Goal: Use online tool/utility: Utilize a website feature to perform a specific function

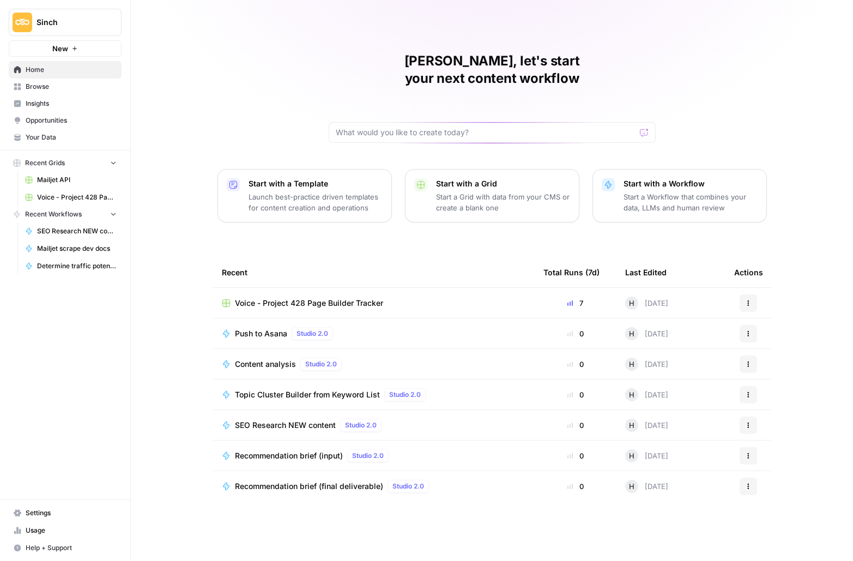
click at [40, 86] on span "Browse" at bounding box center [71, 87] width 91 height 10
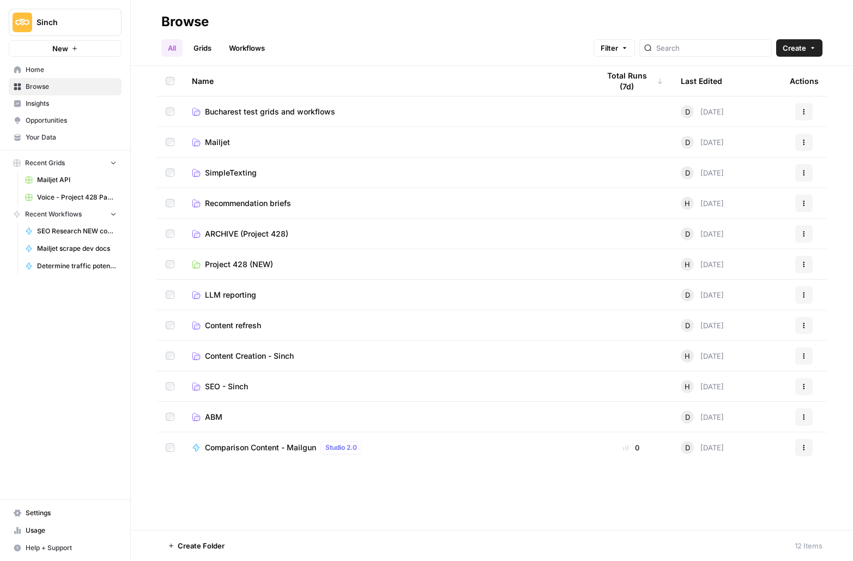
click at [813, 47] on icon "button" at bounding box center [812, 48] width 3 height 2
click at [765, 75] on span "Folder" at bounding box center [778, 73] width 61 height 11
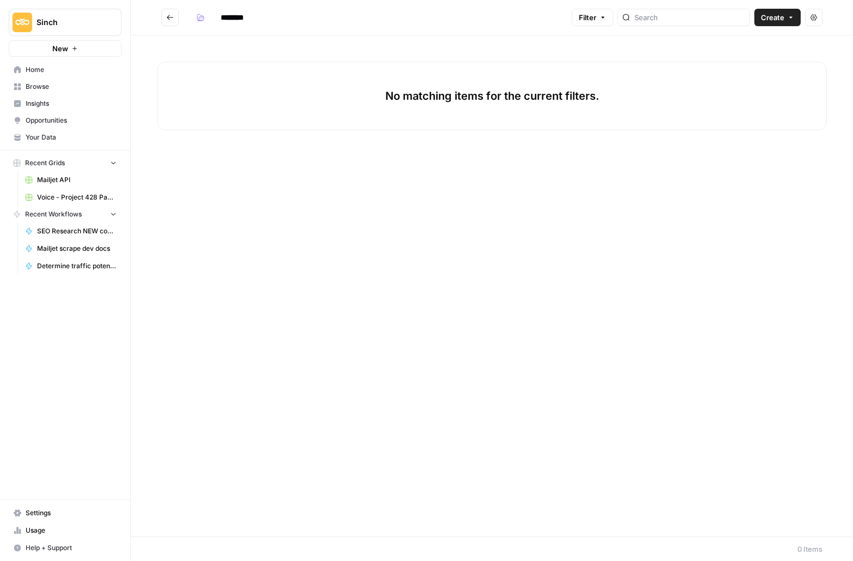
drag, startPoint x: 250, startPoint y: 17, endPoint x: 216, endPoint y: 15, distance: 34.4
click at [216, 15] on input "********" at bounding box center [246, 17] width 61 height 17
type input "*******"
click at [795, 19] on button "Create" at bounding box center [778, 17] width 46 height 17
click at [491, 50] on div "No matching items for the current filters." at bounding box center [492, 285] width 722 height 501
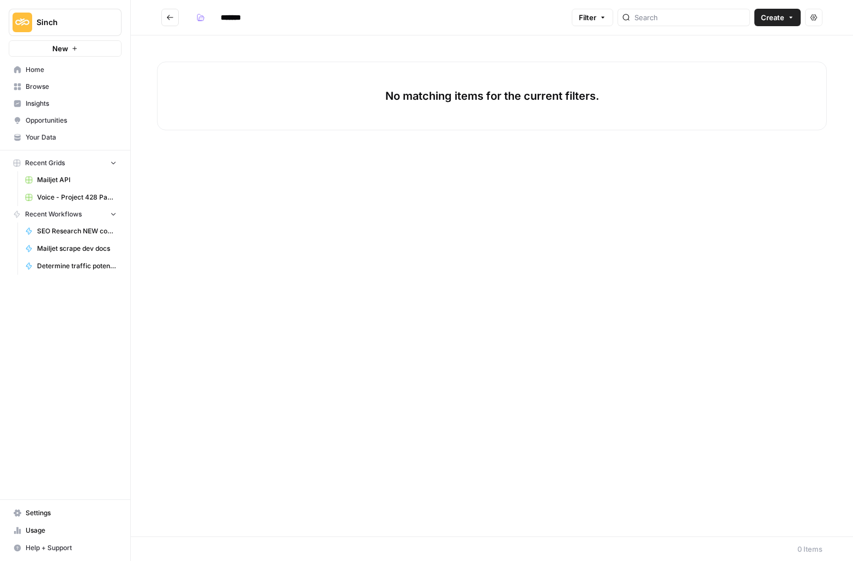
click at [181, 17] on h2 "*******" at bounding box center [364, 17] width 406 height 17
click at [168, 15] on icon "Go back" at bounding box center [170, 18] width 8 height 8
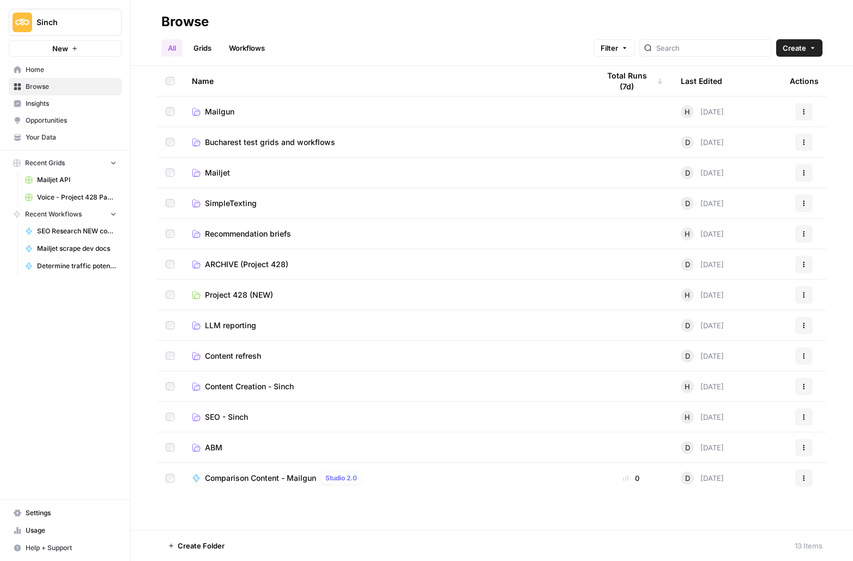
click at [176, 473] on td at bounding box center [170, 478] width 26 height 31
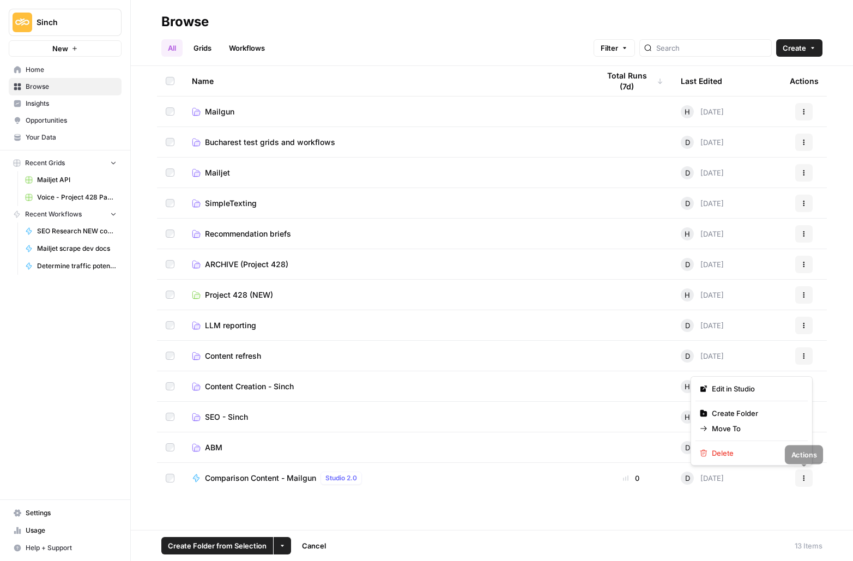
click at [810, 481] on button "Actions" at bounding box center [803, 477] width 17 height 17
click at [721, 424] on span "Move To" at bounding box center [755, 428] width 87 height 11
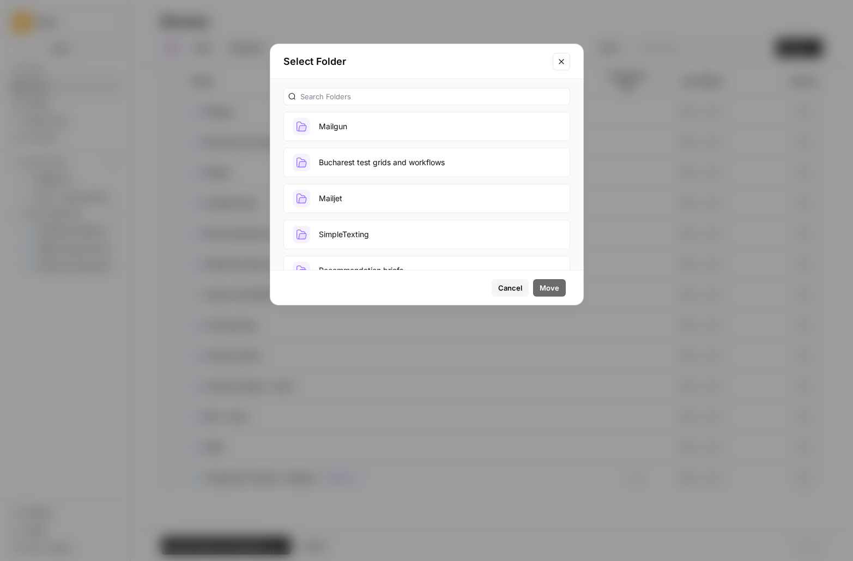
click at [346, 119] on button "Mailgun" at bounding box center [427, 126] width 287 height 29
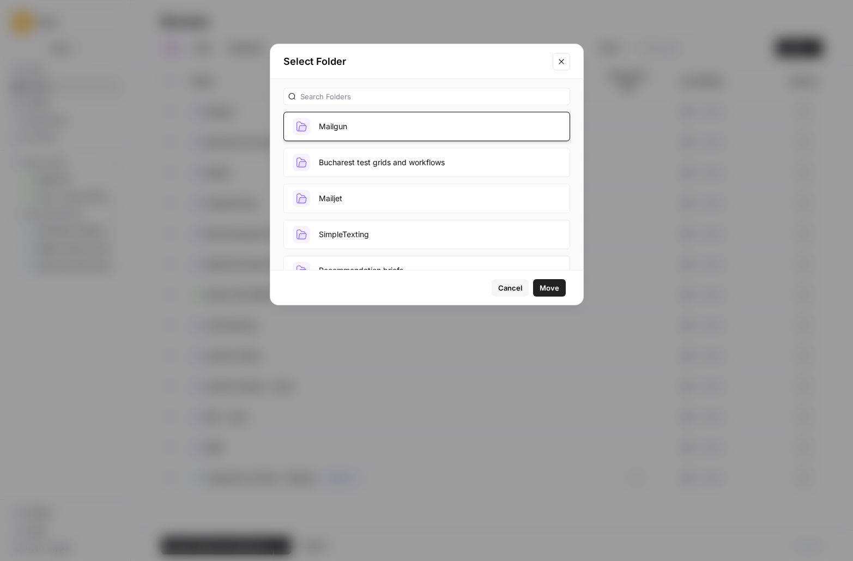
click at [550, 287] on span "Move" at bounding box center [550, 287] width 20 height 11
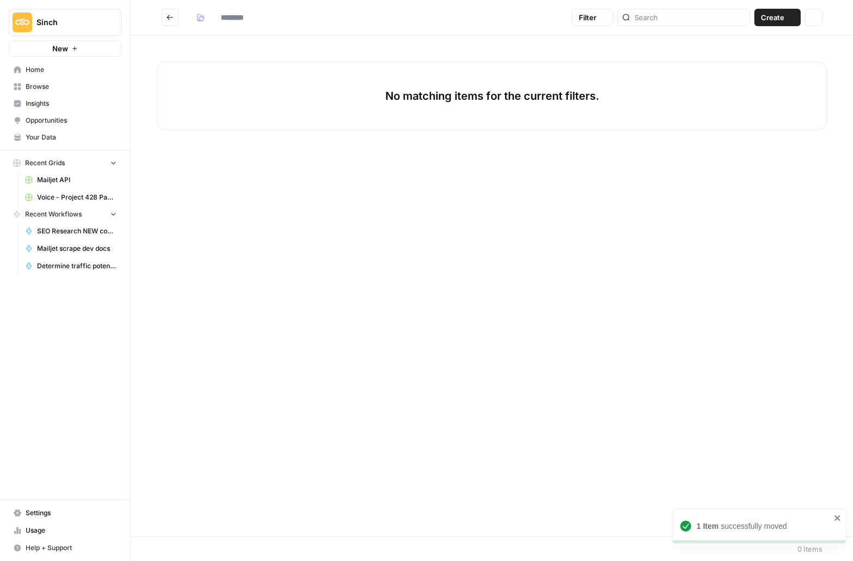
type input "*******"
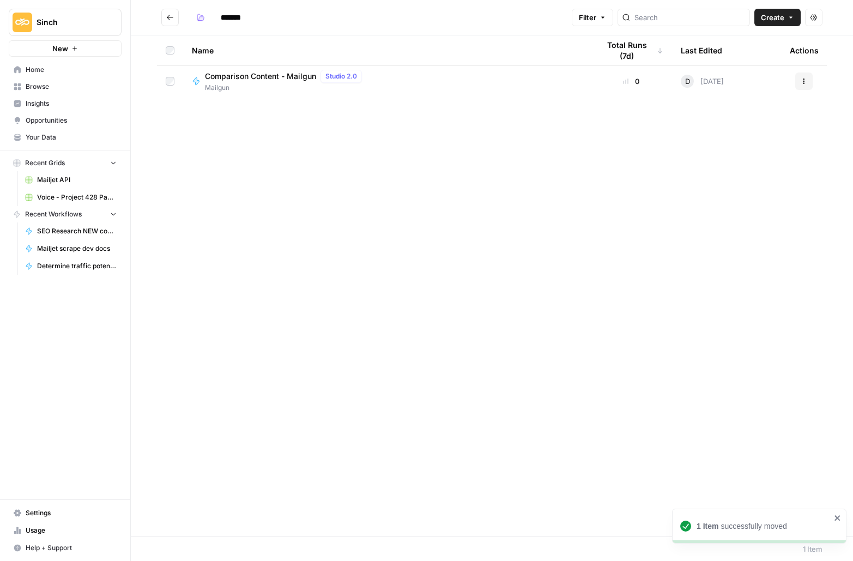
click at [253, 75] on span "Comparison Content - Mailgun" at bounding box center [260, 76] width 111 height 11
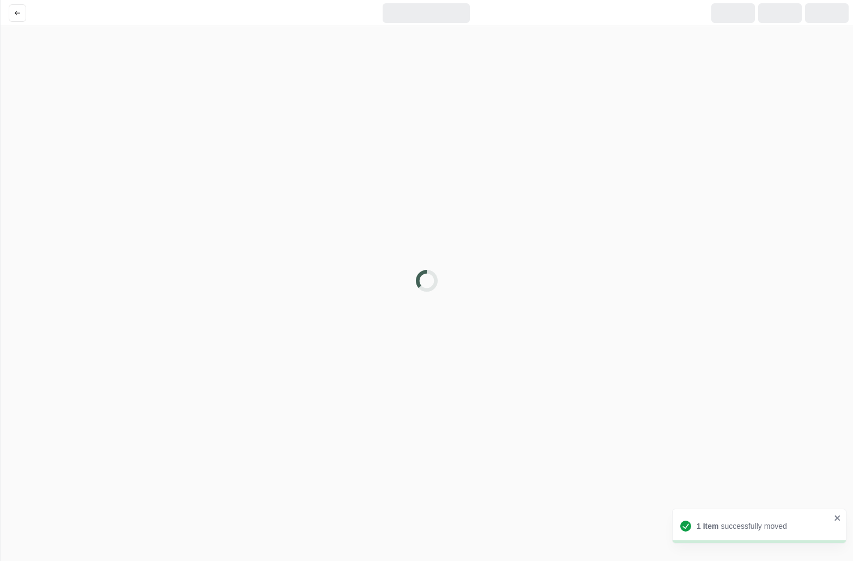
click at [254, 75] on div at bounding box center [426, 280] width 853 height 561
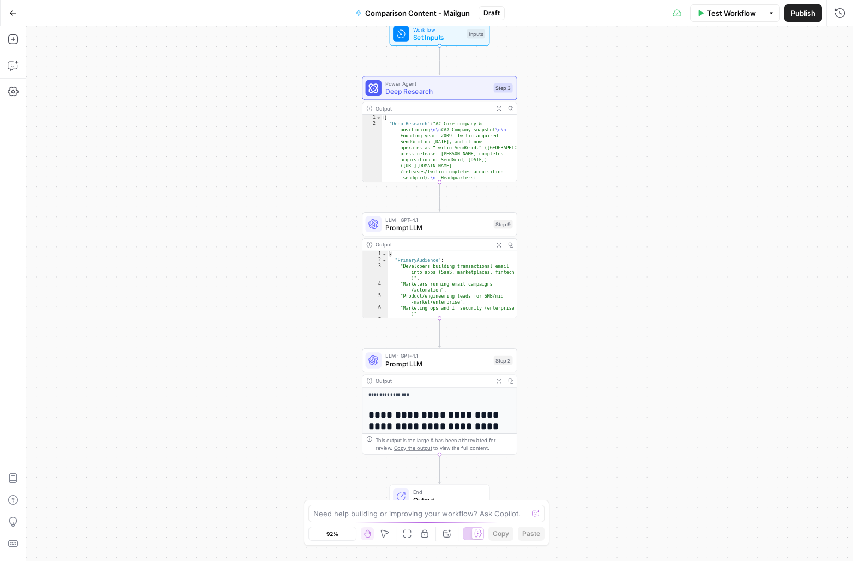
click at [10, 13] on icon "button" at bounding box center [13, 12] width 7 height 5
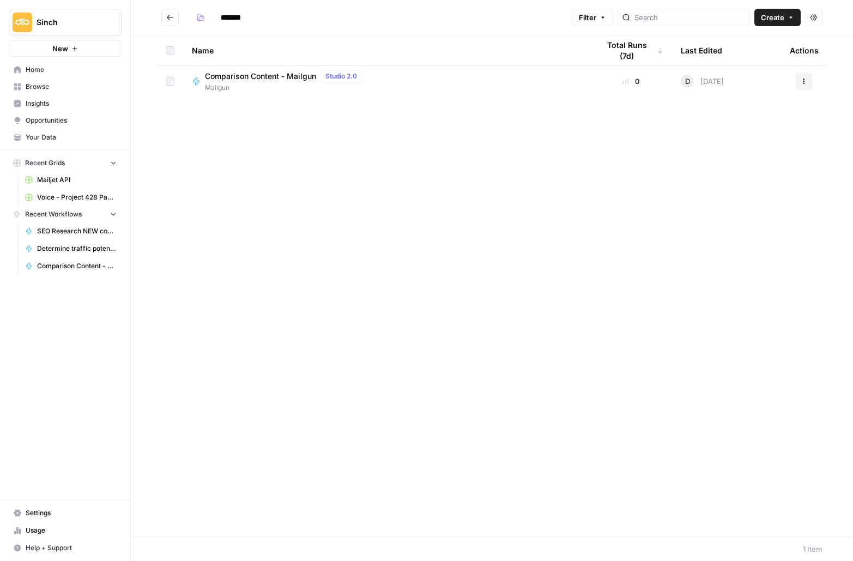
click at [241, 84] on span "Mailgun" at bounding box center [285, 88] width 161 height 10
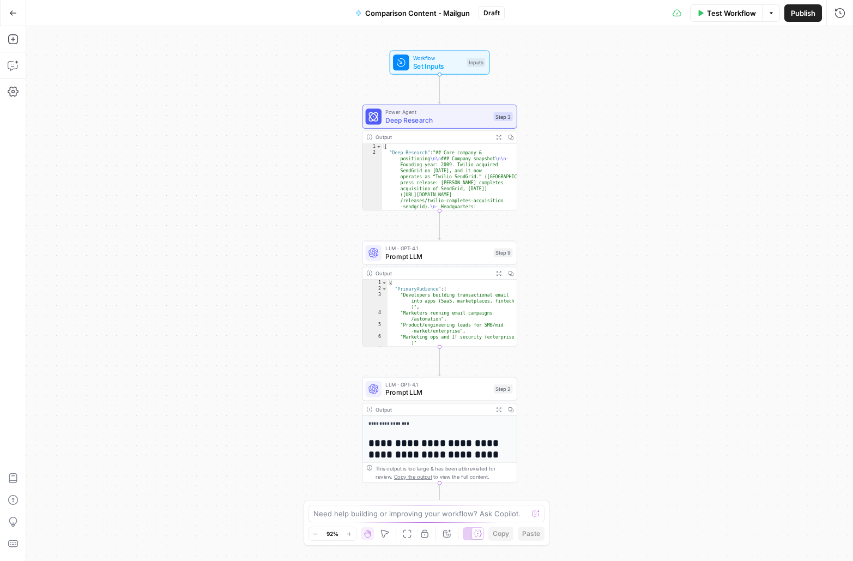
click at [723, 16] on span "Test Workflow" at bounding box center [731, 13] width 49 height 11
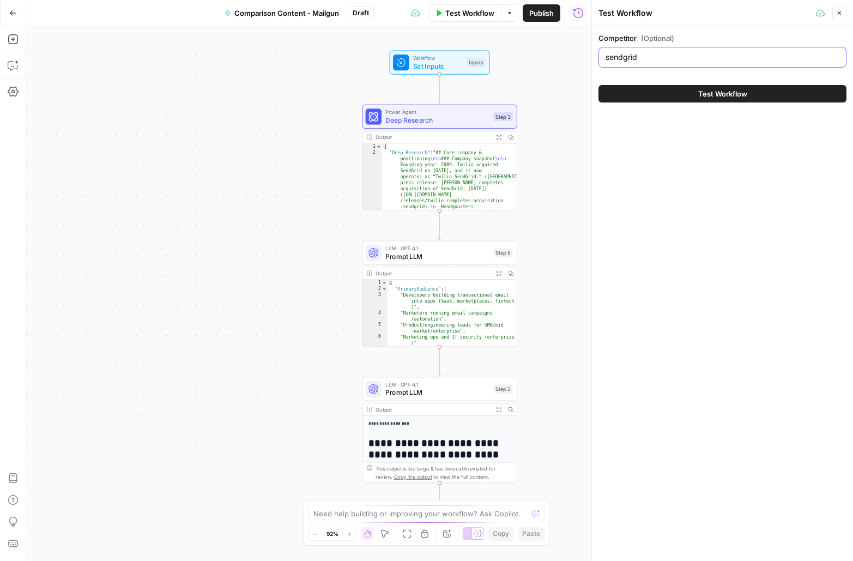
drag, startPoint x: 654, startPoint y: 57, endPoint x: 562, endPoint y: 49, distance: 92.6
click at [562, 49] on body "Sinch New Home Browse Insights Opportunities Your Data Recent Grids Mailjet API…" at bounding box center [426, 280] width 853 height 561
paste input "SMTP2GO"
type input "SMTP2GO"
click at [679, 92] on button "Test Workflow" at bounding box center [723, 93] width 248 height 17
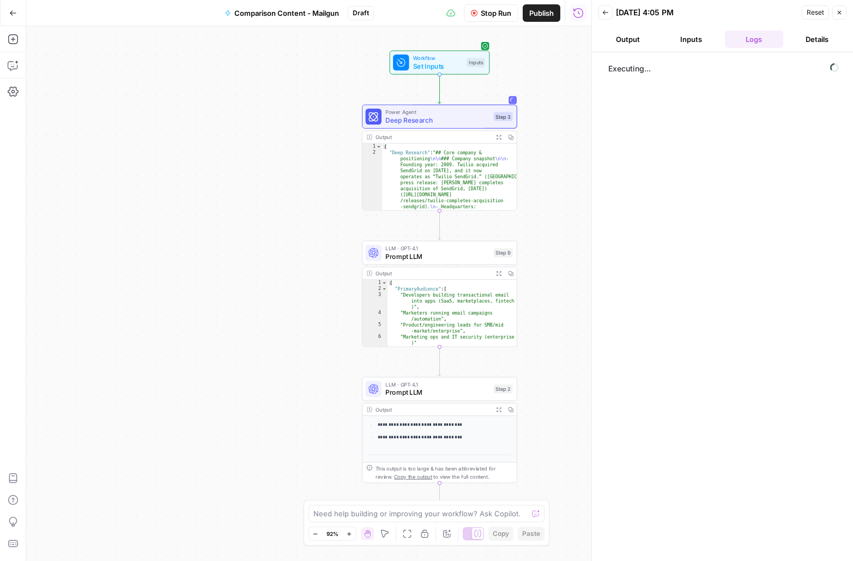
scroll to position [312, 0]
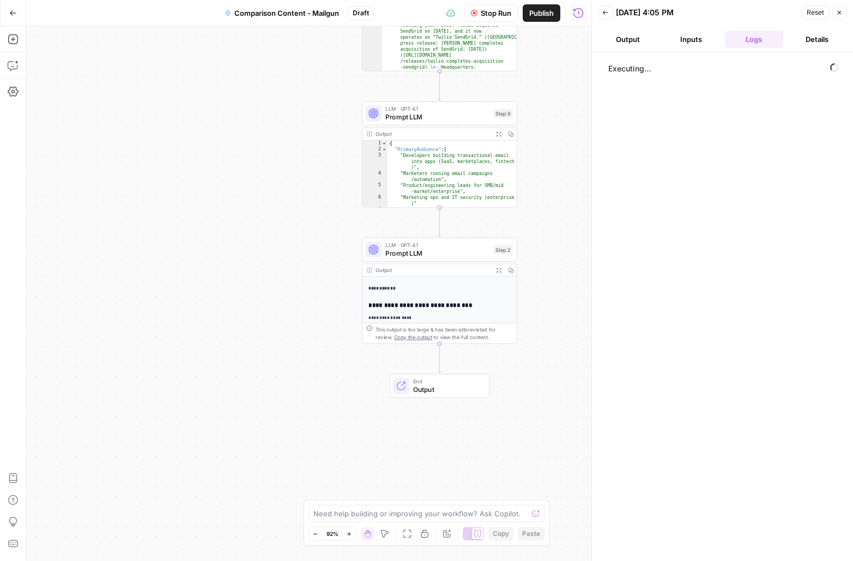
click at [421, 162] on div "{ "PrimaryAudience" : [ "Developers building transactional email into apps (Saa…" at bounding box center [453, 180] width 130 height 79
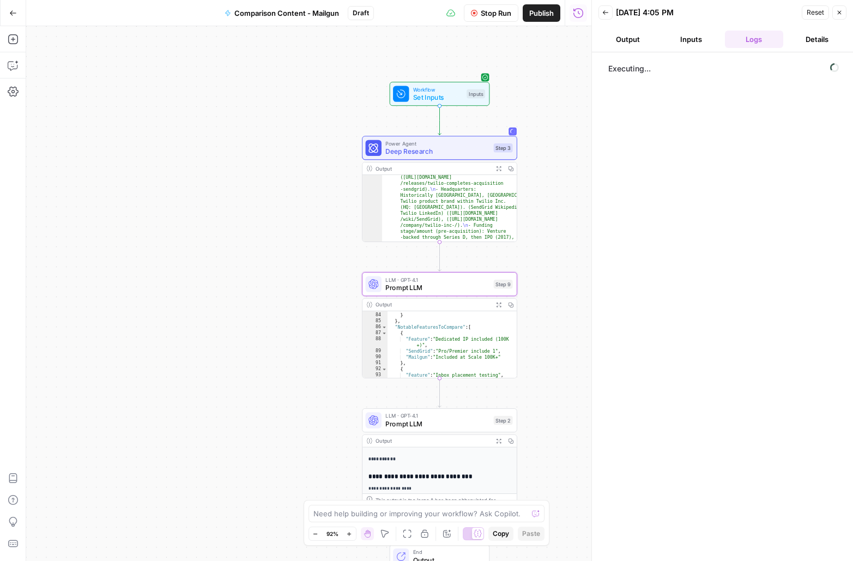
scroll to position [52, 0]
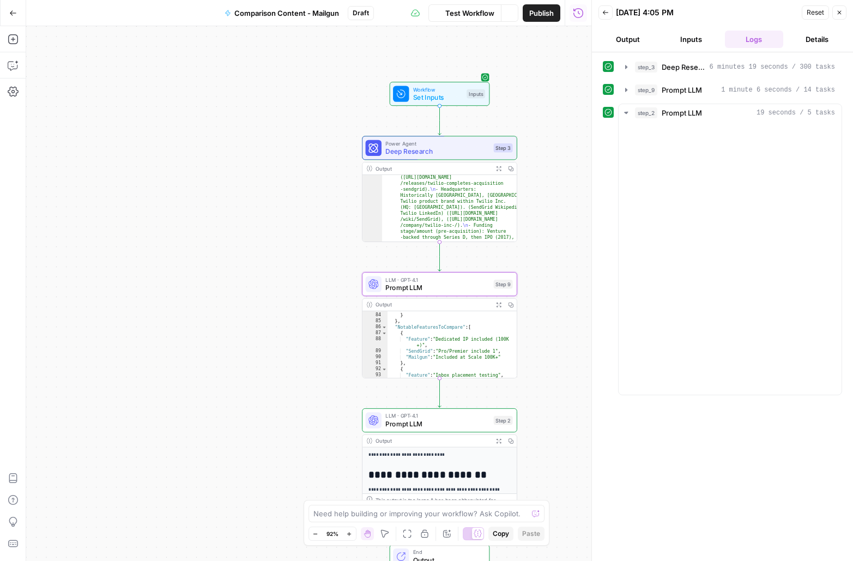
type textarea "**********"
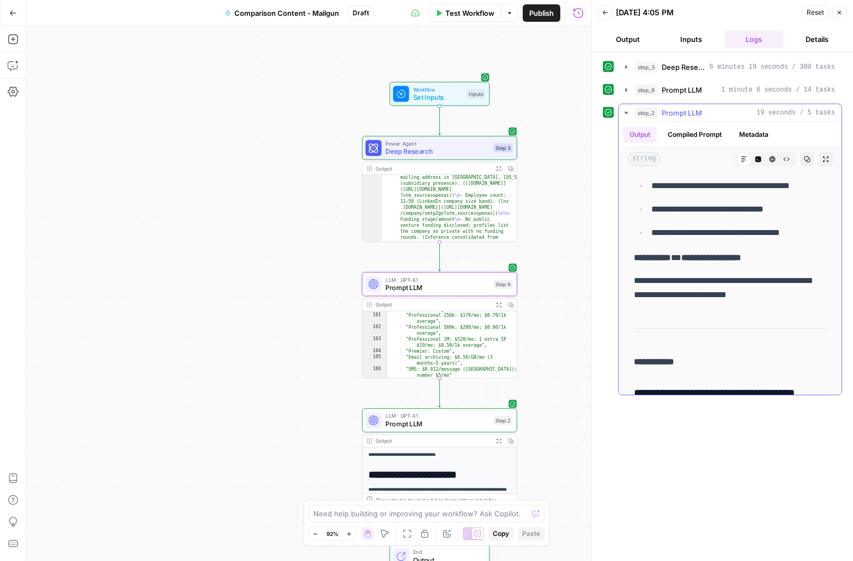
scroll to position [0, 0]
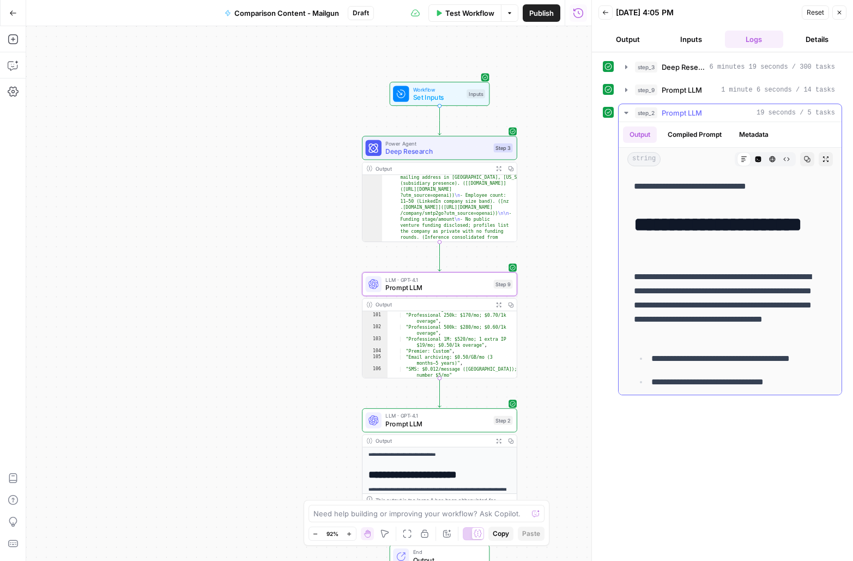
click at [803, 159] on button "Copy" at bounding box center [807, 159] width 14 height 14
click at [626, 38] on button "Output" at bounding box center [628, 39] width 59 height 17
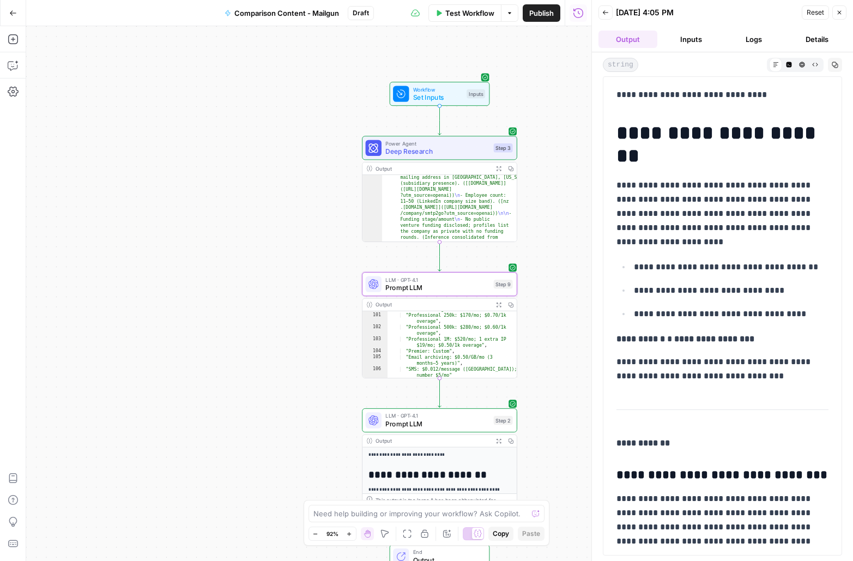
click at [828, 11] on button "Reset" at bounding box center [815, 12] width 27 height 14
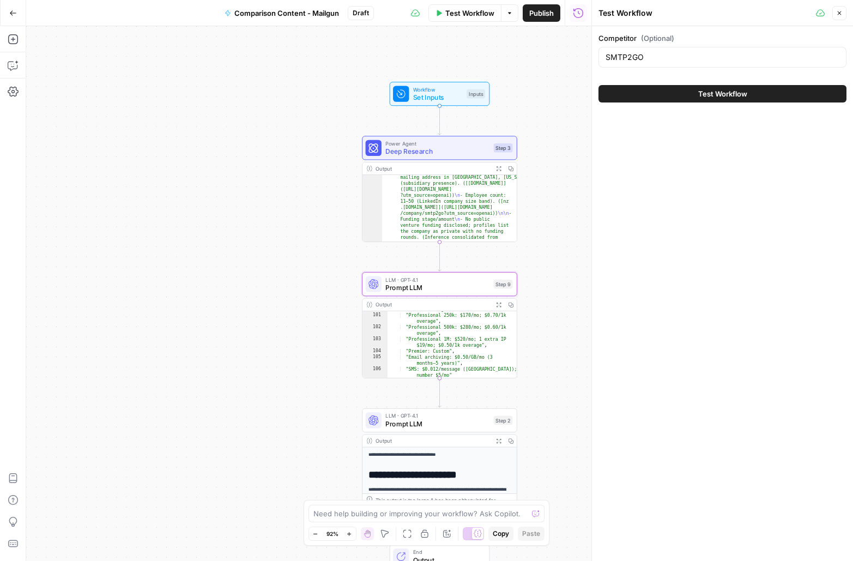
click at [461, 18] on span "Test Workflow" at bounding box center [469, 13] width 49 height 11
click at [690, 55] on input "SMTP2GO" at bounding box center [723, 57] width 234 height 11
drag, startPoint x: 666, startPoint y: 57, endPoint x: 578, endPoint y: 50, distance: 88.6
click at [575, 50] on body "Sinch New Home Browse Insights Opportunities Your Data Recent Grids Mailjet API…" at bounding box center [426, 280] width 853 height 561
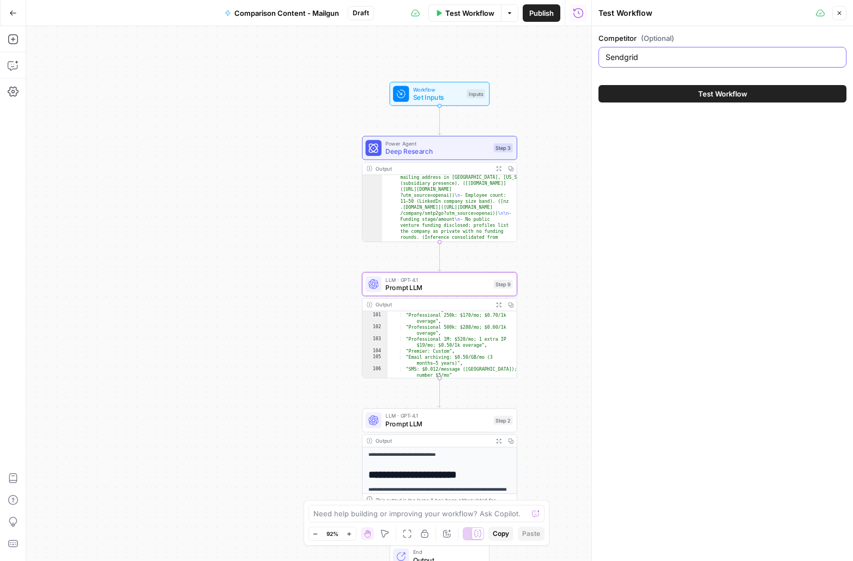
type input "Sendgrid"
click at [732, 102] on div "Test Workflow" at bounding box center [723, 94] width 248 height 31
click at [732, 92] on span "Test Workflow" at bounding box center [722, 93] width 49 height 11
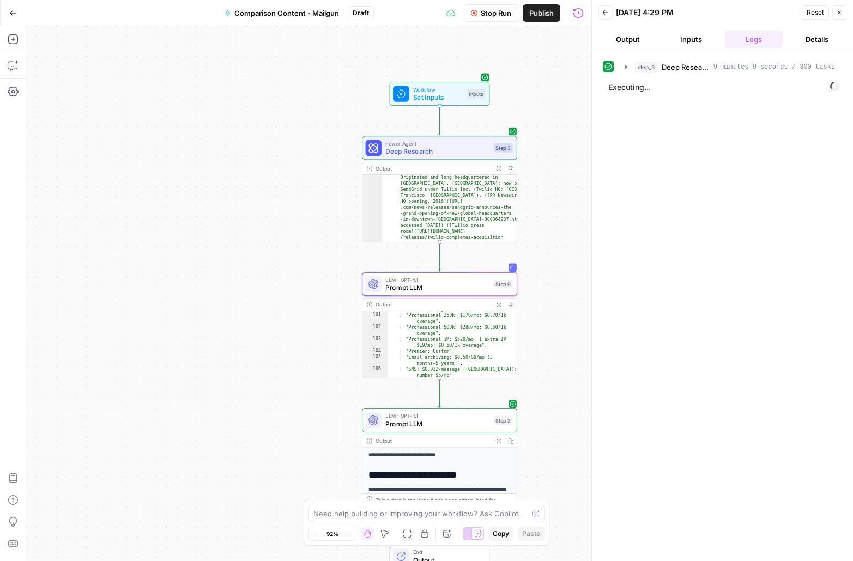
scroll to position [895, 0]
